Goal: Task Accomplishment & Management: Manage account settings

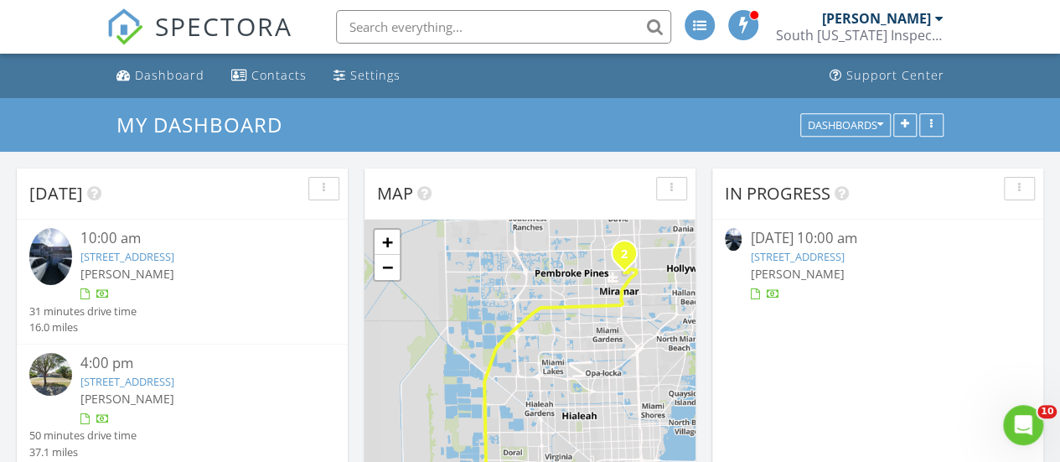
click at [174, 251] on link "[STREET_ADDRESS]" at bounding box center [127, 256] width 94 height 15
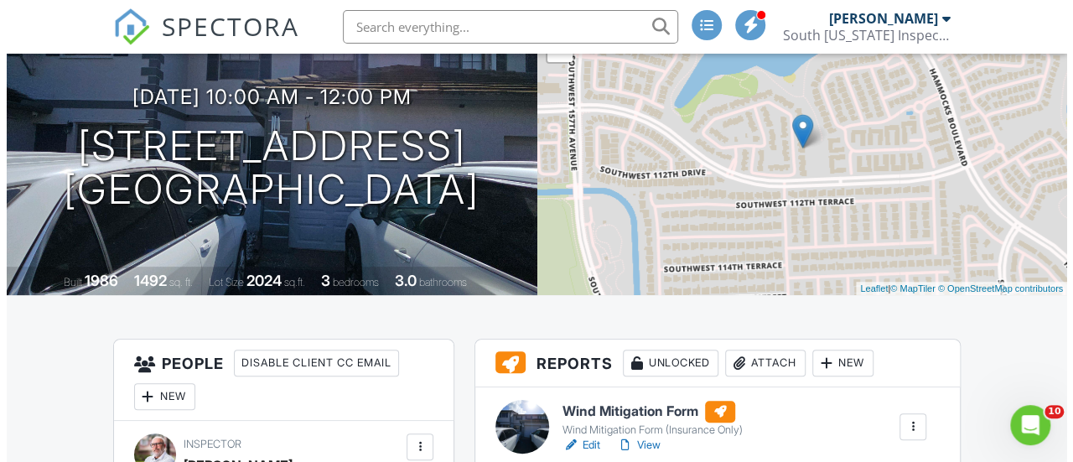
scroll to position [152, 0]
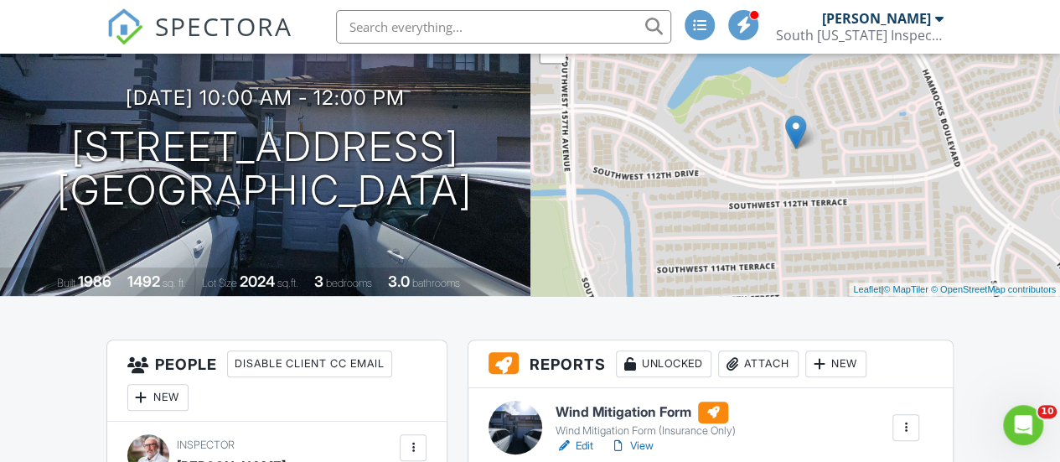
click at [765, 364] on div "Attach" at bounding box center [758, 363] width 80 height 27
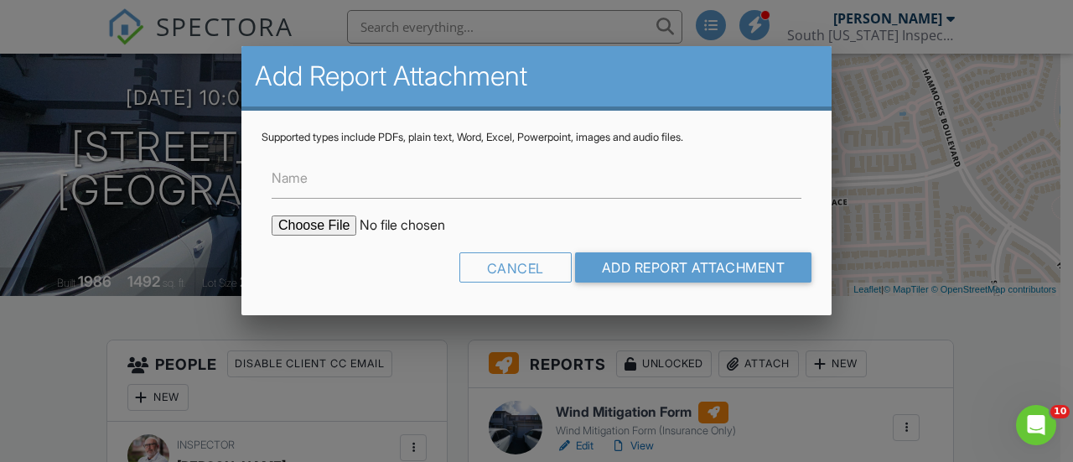
click at [347, 227] on input "file" at bounding box center [414, 225] width 285 height 20
type input "C:\fakepath\BuildFaxReport_20250828133248478660-QL1IOL-766279585.pdf"
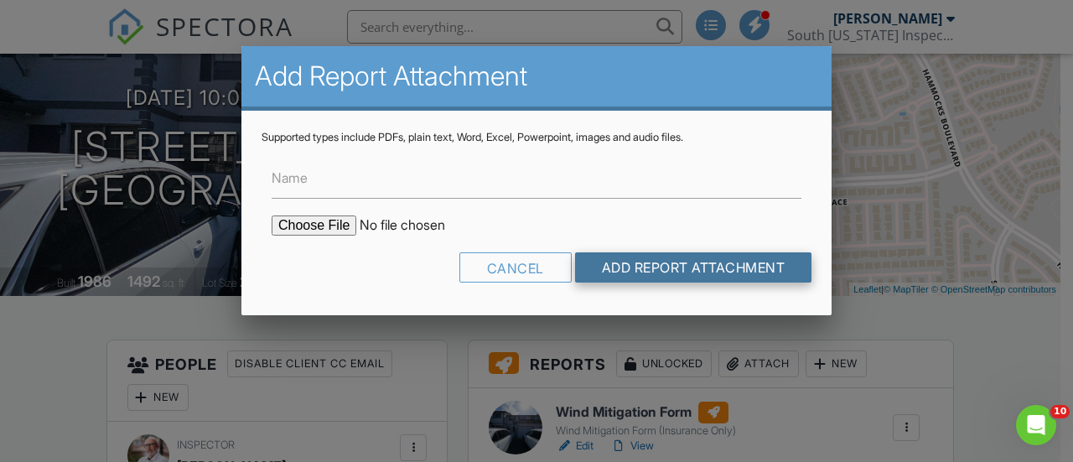
click at [612, 257] on input "Add Report Attachment" at bounding box center [693, 267] width 237 height 30
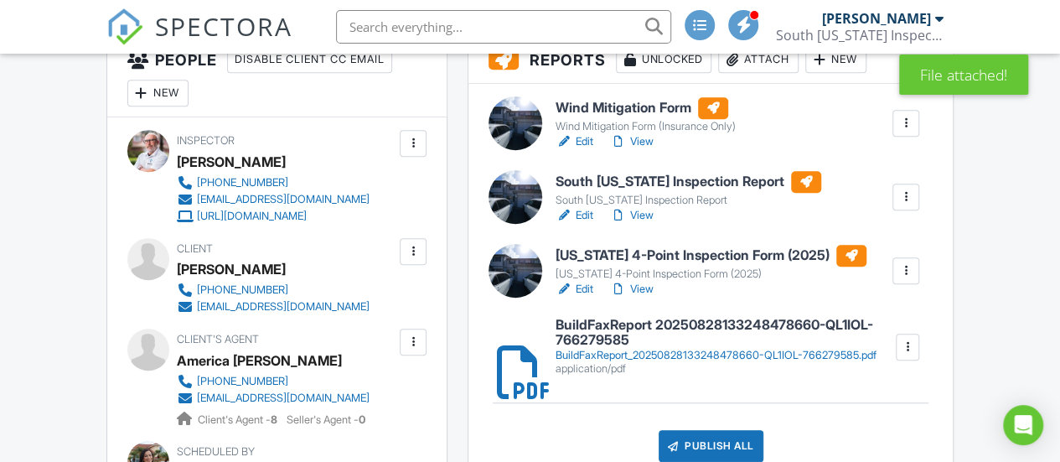
click at [645, 142] on link "View" at bounding box center [632, 141] width 44 height 17
click at [640, 289] on link "View" at bounding box center [632, 289] width 44 height 17
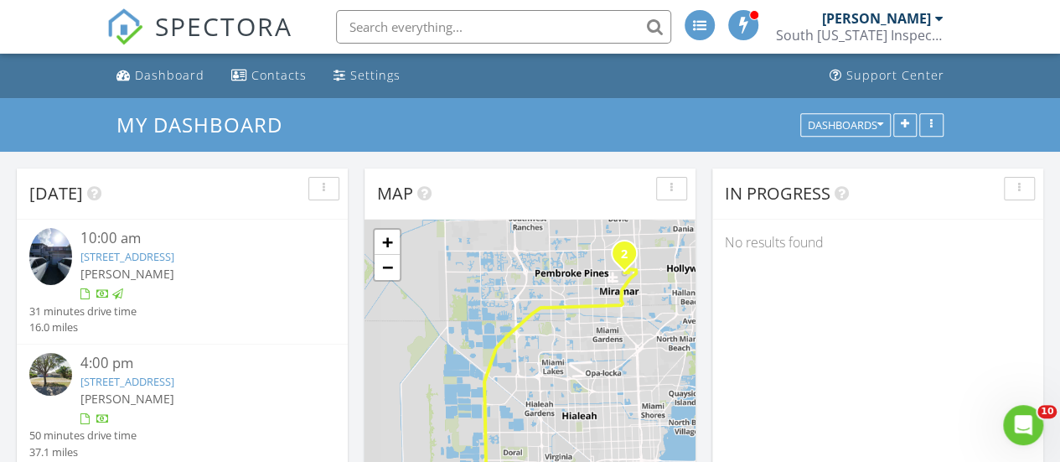
click at [151, 374] on link "6930 SW 5th St, Pembroke Pines, FL 33023" at bounding box center [127, 381] width 94 height 15
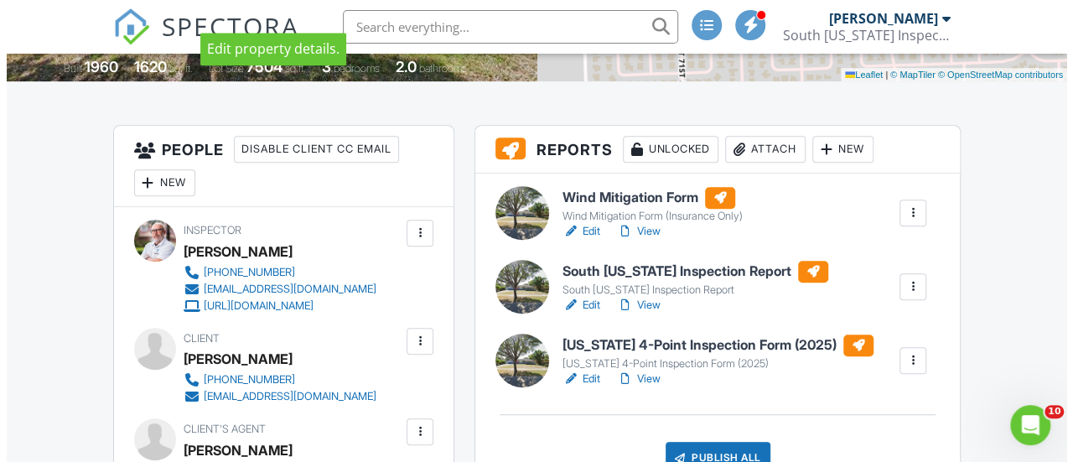
scroll to position [368, 0]
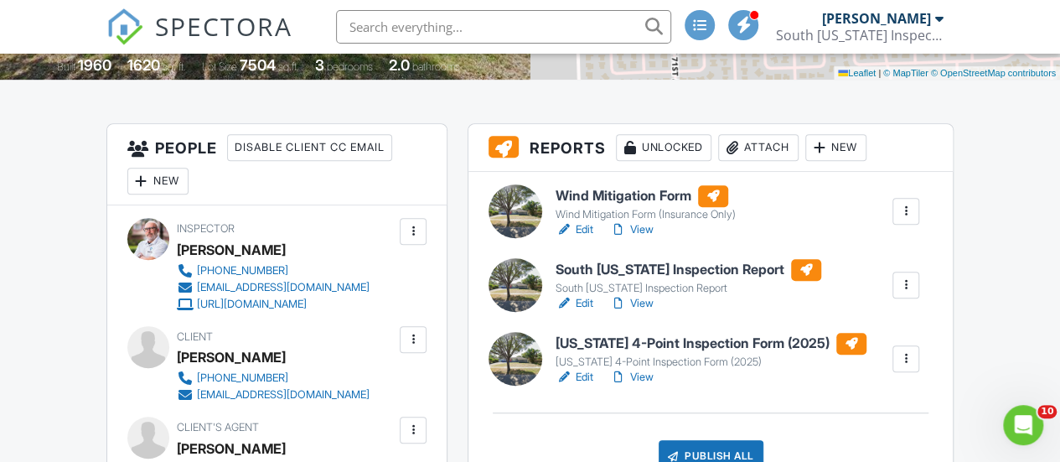
click at [772, 152] on div "Attach" at bounding box center [758, 147] width 80 height 27
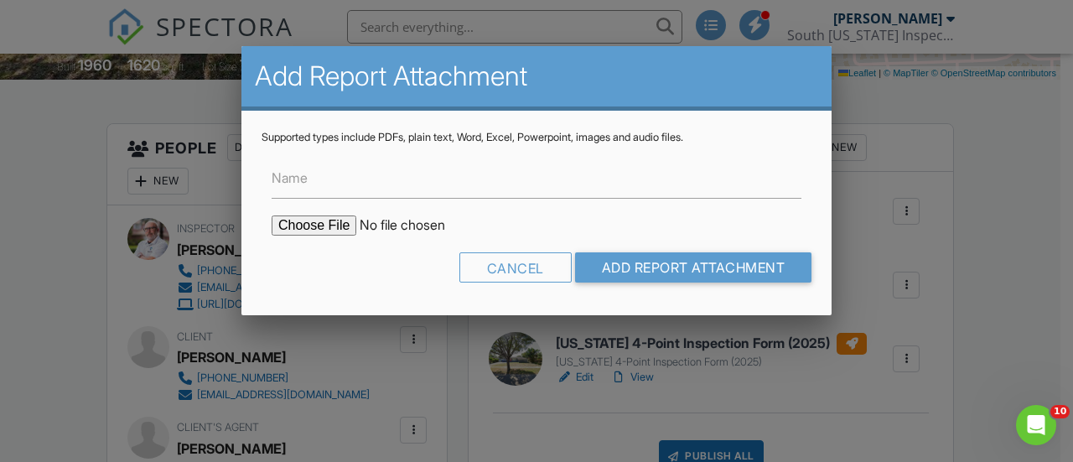
click at [298, 226] on input "file" at bounding box center [414, 225] width 285 height 20
type input "C:\fakepath\BuildFaxReport_20250828134518610326-48WBOK-766282832.pdf"
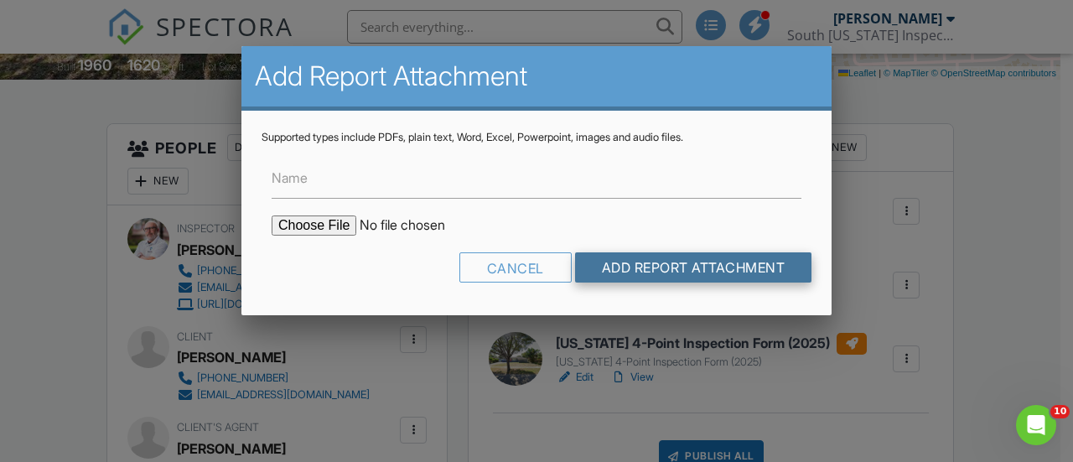
click at [624, 271] on input "Add Report Attachment" at bounding box center [693, 267] width 237 height 30
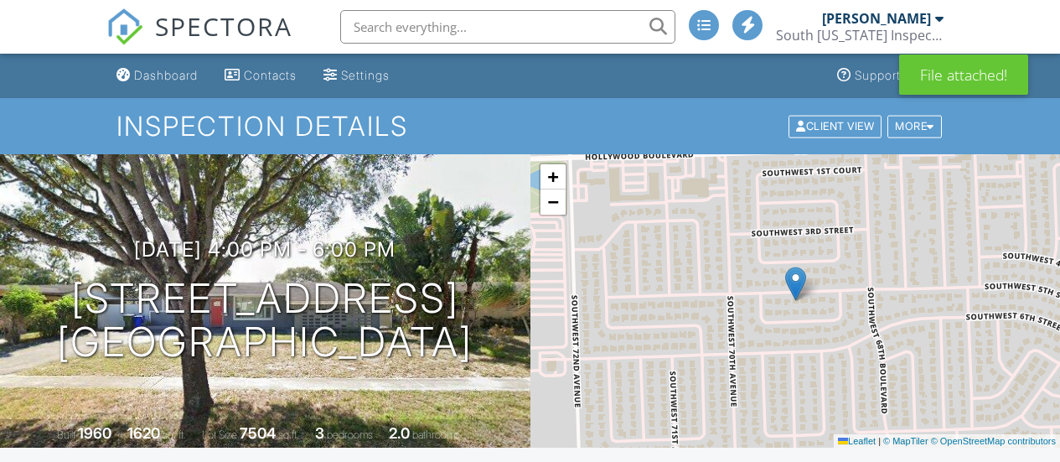
scroll to position [25, 0]
